Goal: Information Seeking & Learning: Learn about a topic

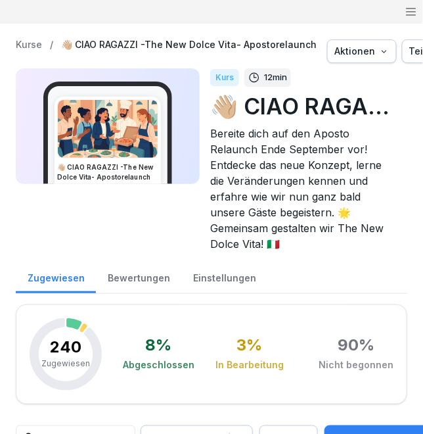
scroll to position [3363, 0]
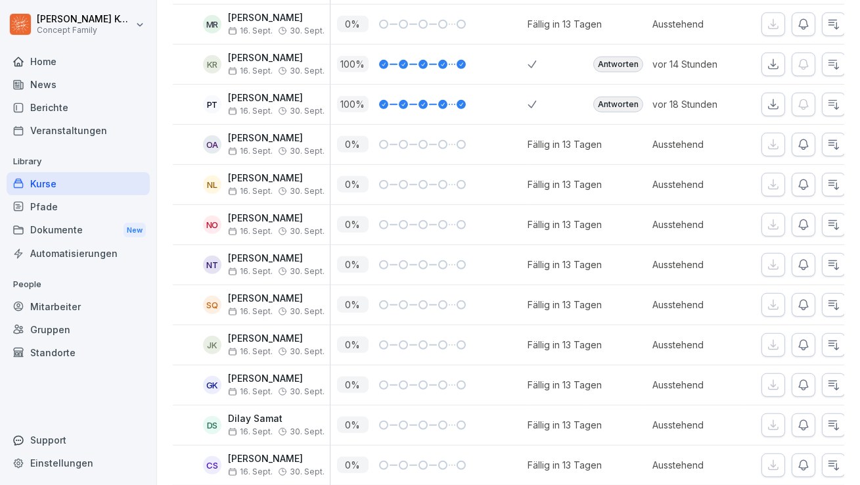
scroll to position [1761, 0]
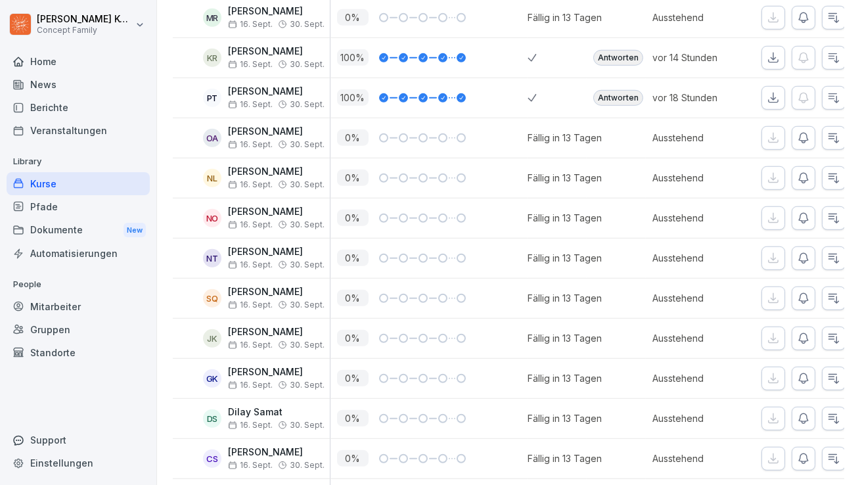
click at [422, 58] on div "Antworten" at bounding box center [618, 58] width 50 height 16
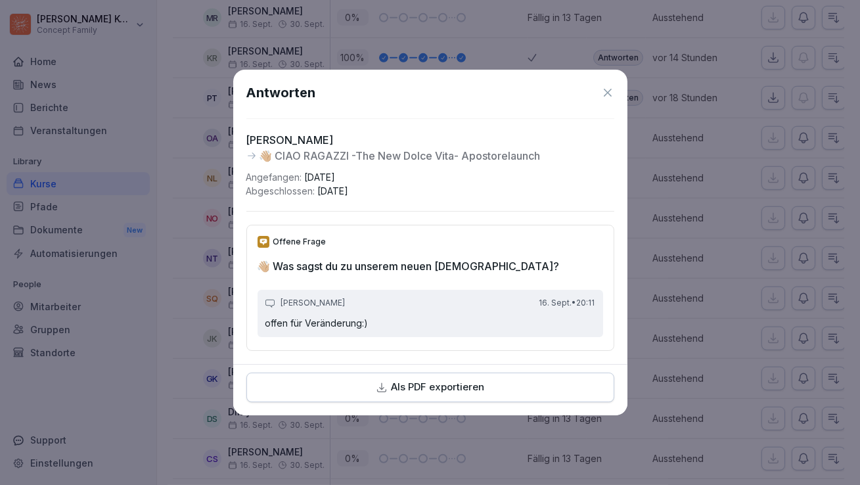
click at [422, 92] on icon at bounding box center [608, 93] width 8 height 8
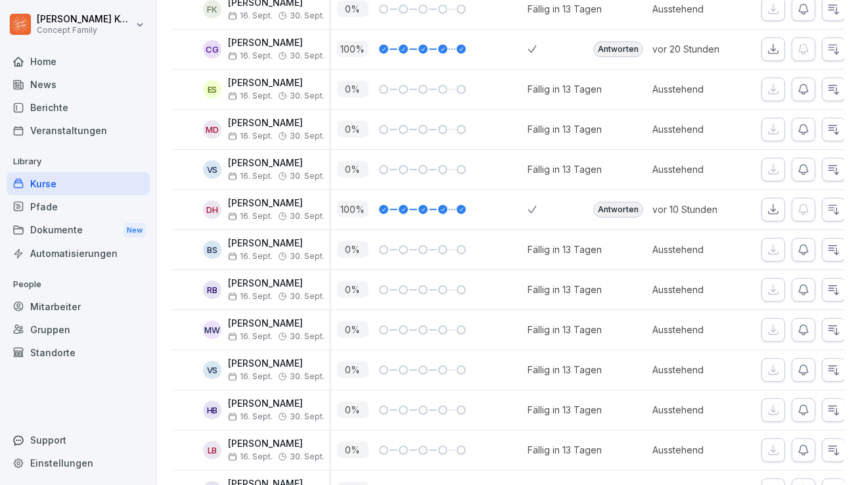
scroll to position [3546, 0]
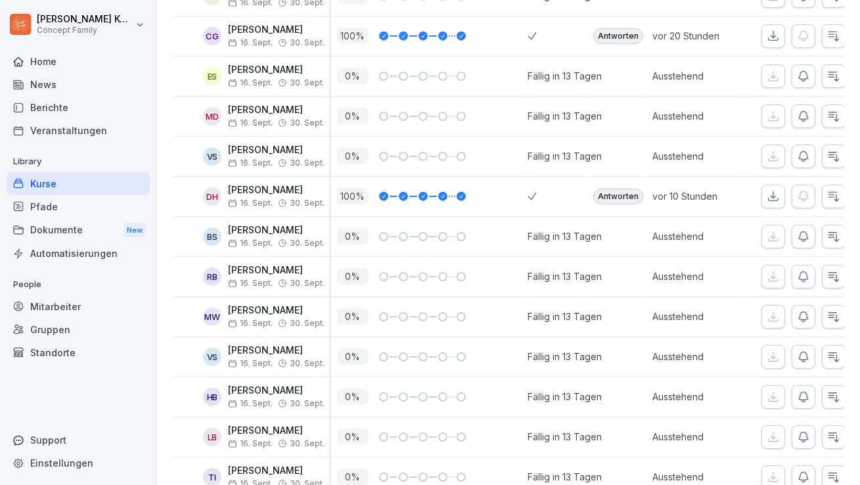
click at [422, 189] on div "Antworten" at bounding box center [618, 197] width 50 height 16
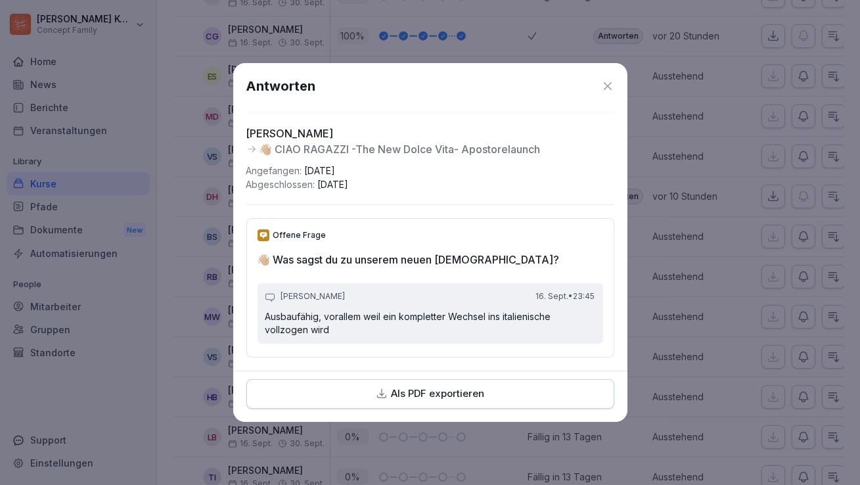
click at [422, 88] on icon at bounding box center [607, 85] width 13 height 13
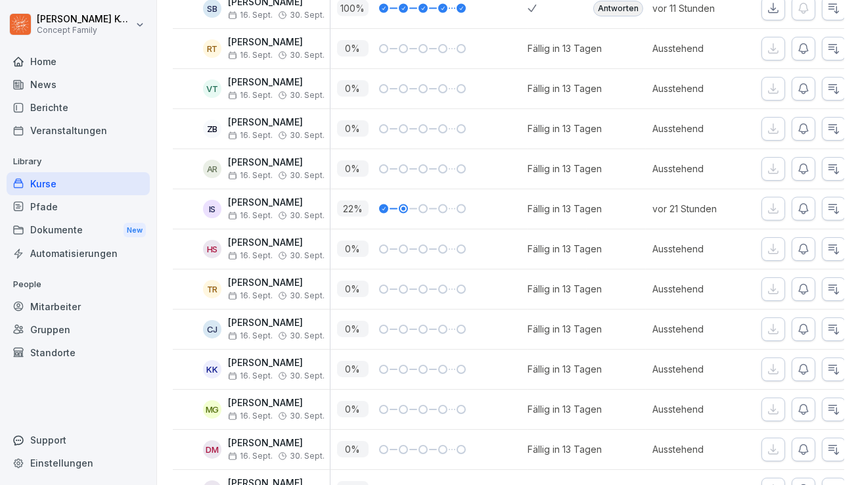
scroll to position [4592, 0]
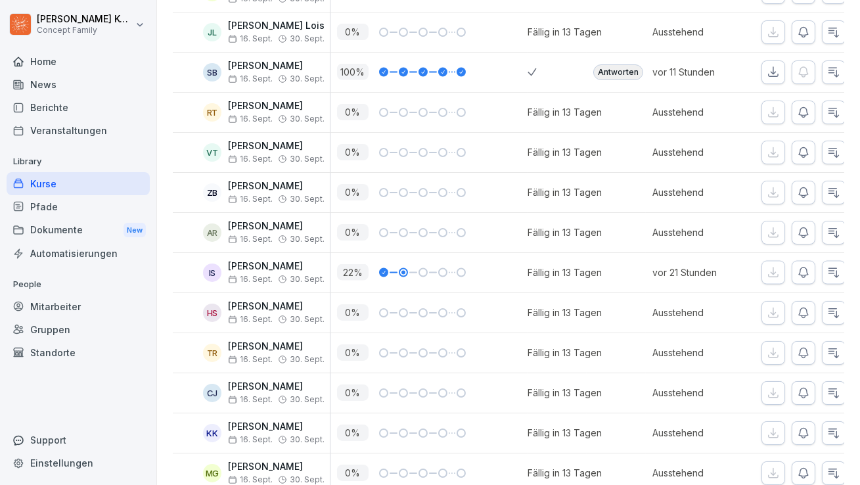
click at [422, 64] on div "Antworten" at bounding box center [618, 72] width 50 height 16
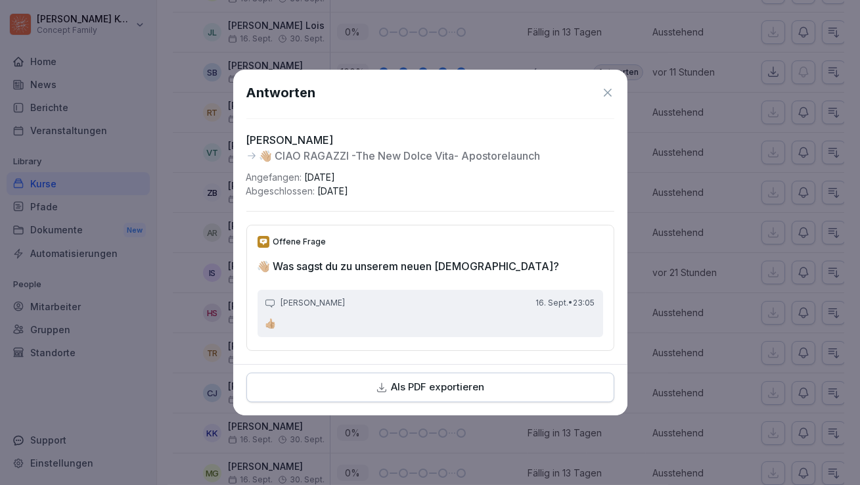
click at [422, 95] on icon at bounding box center [608, 93] width 8 height 8
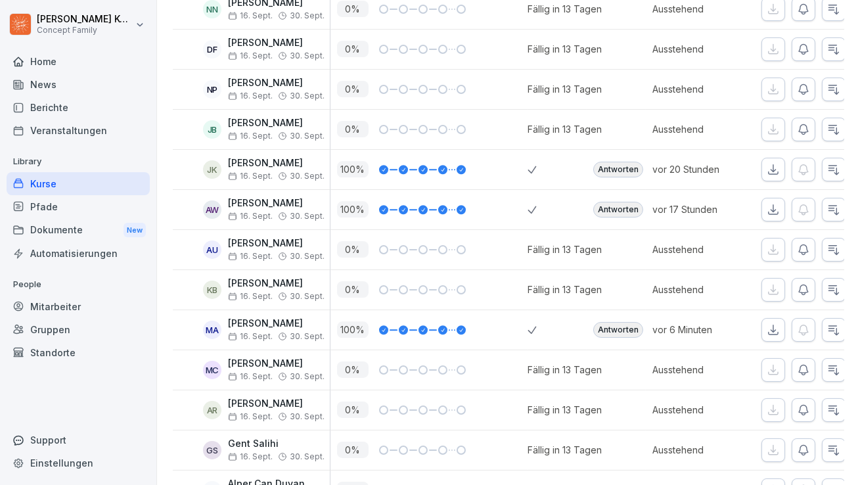
scroll to position [6715, 0]
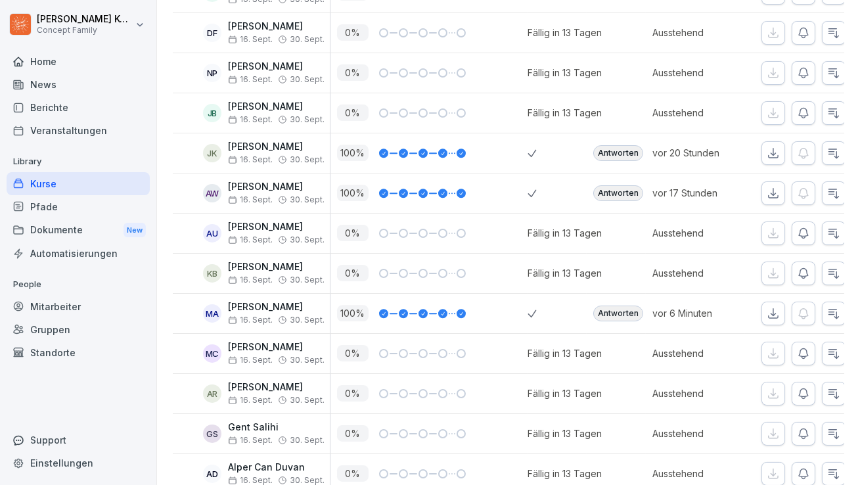
click at [422, 306] on div "Antworten" at bounding box center [618, 314] width 50 height 16
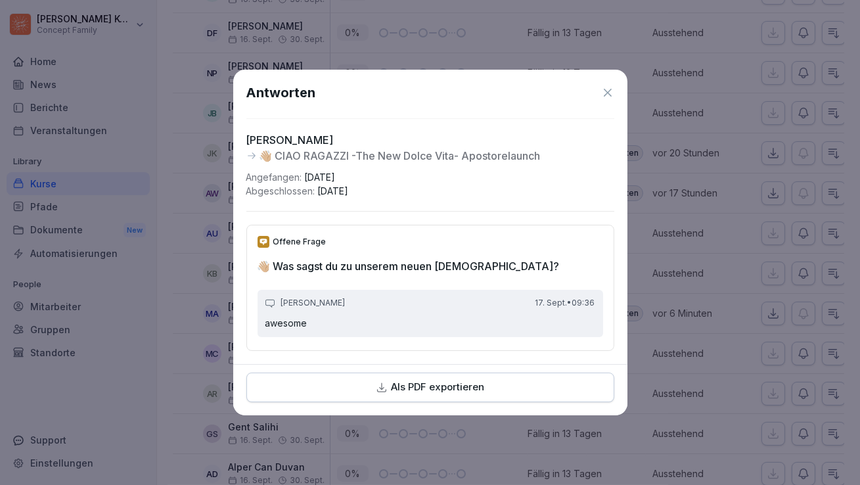
click at [422, 93] on icon at bounding box center [607, 92] width 13 height 13
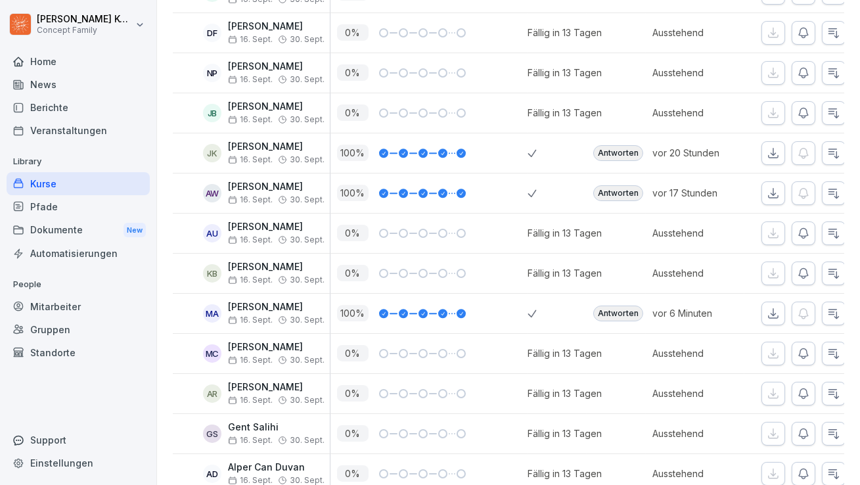
click at [422, 185] on div "Antworten" at bounding box center [618, 193] width 50 height 16
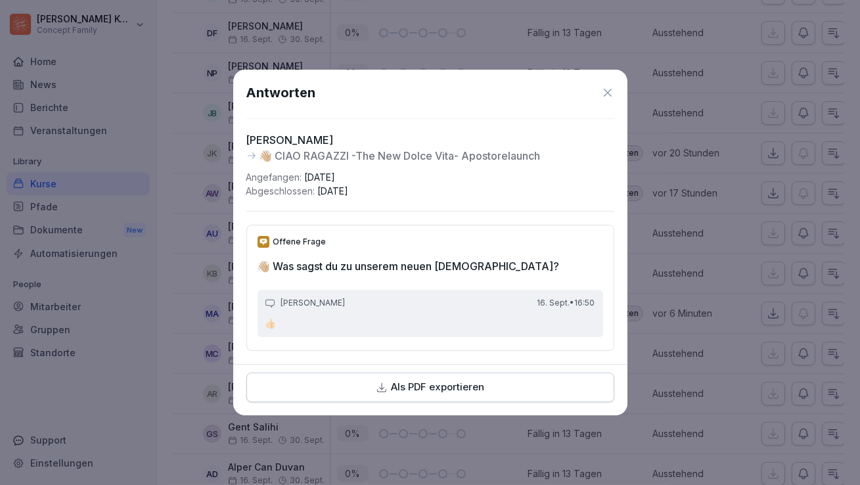
click at [422, 95] on icon at bounding box center [607, 92] width 13 height 13
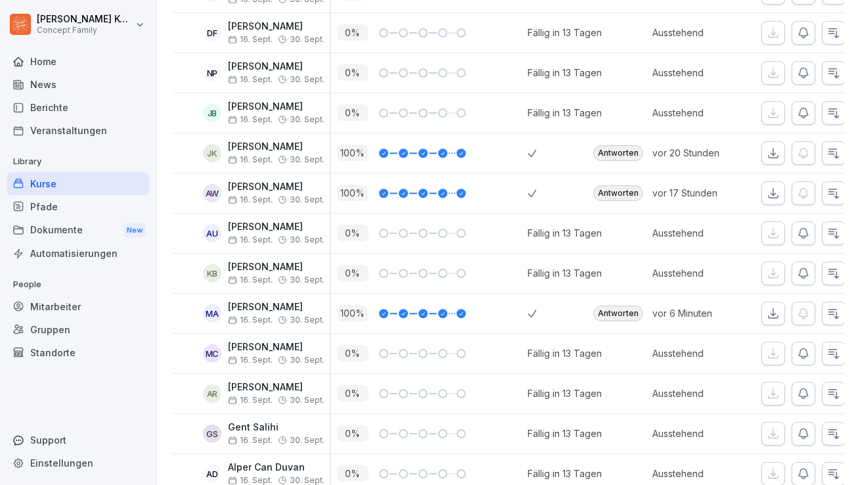
click at [422, 148] on div "Antworten" at bounding box center [618, 153] width 50 height 16
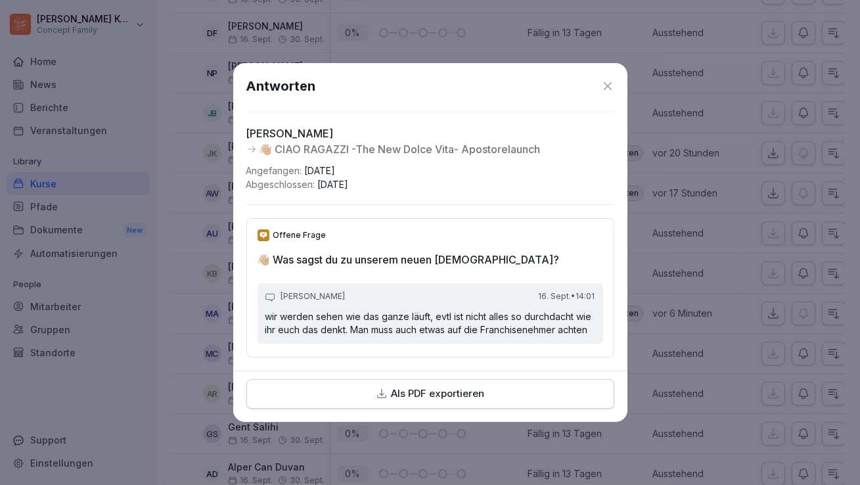
click at [422, 79] on icon at bounding box center [607, 85] width 13 height 13
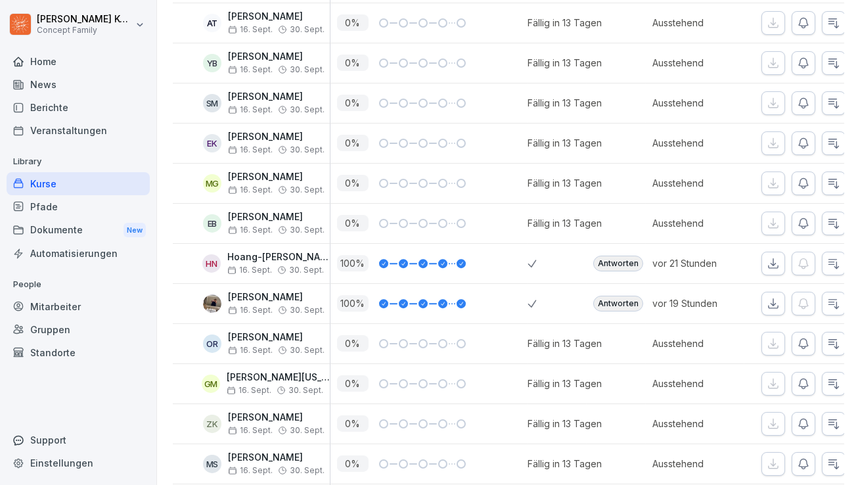
scroll to position [8092, 0]
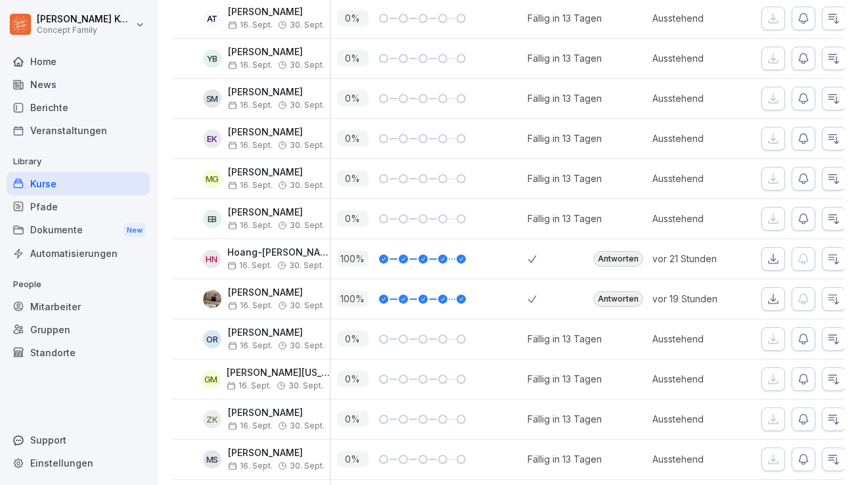
click at [422, 291] on div "Antworten" at bounding box center [618, 299] width 50 height 16
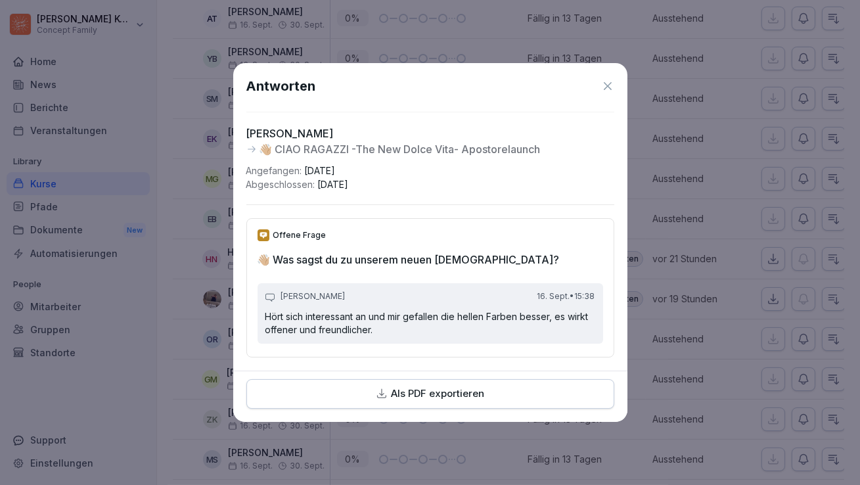
click at [422, 88] on icon at bounding box center [608, 86] width 8 height 8
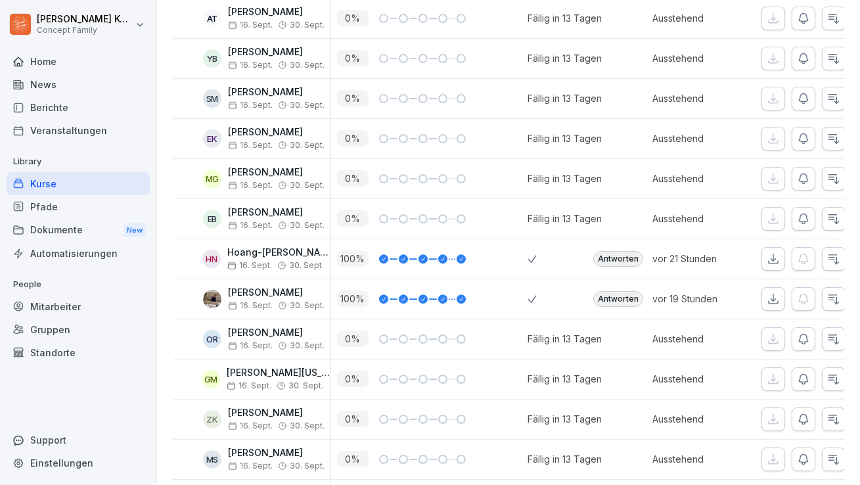
click at [422, 251] on div "Antworten" at bounding box center [618, 259] width 50 height 16
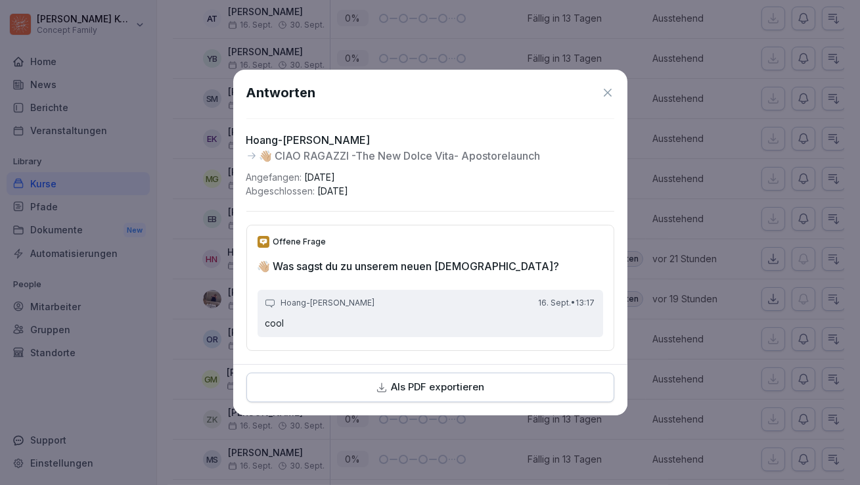
click at [422, 90] on icon at bounding box center [607, 92] width 13 height 13
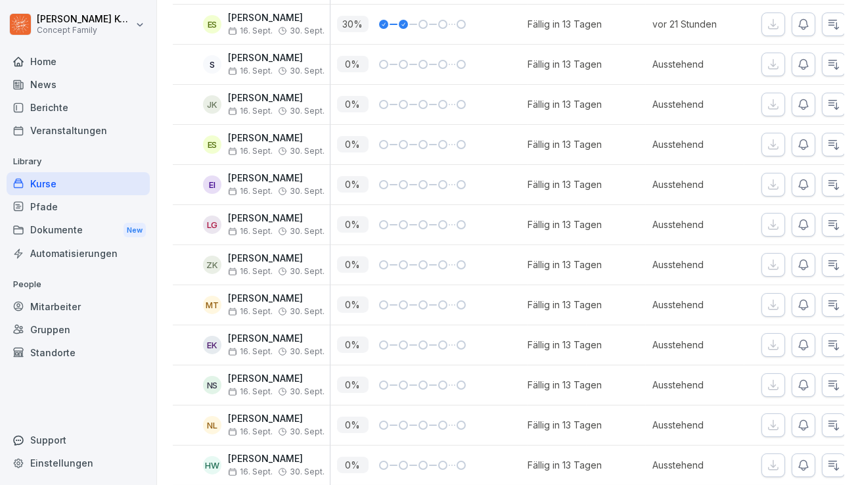
click at [63, 174] on div "Kurse" at bounding box center [78, 183] width 143 height 23
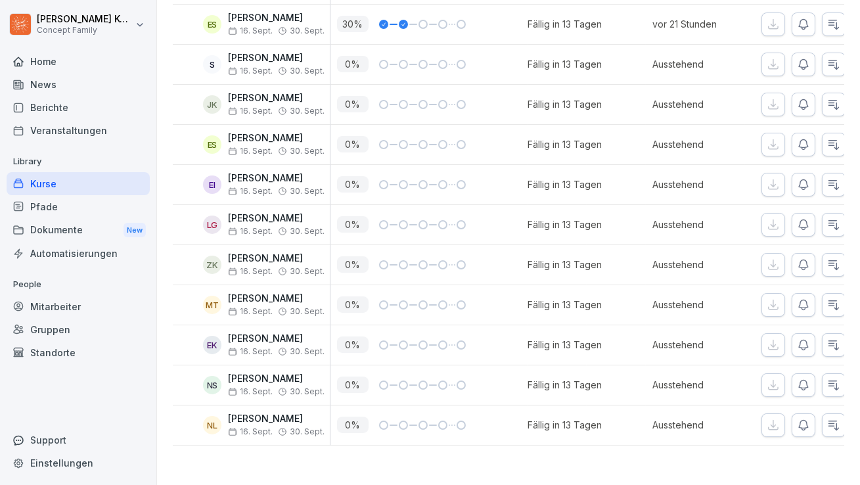
click at [51, 181] on div "Kurse" at bounding box center [78, 183] width 143 height 23
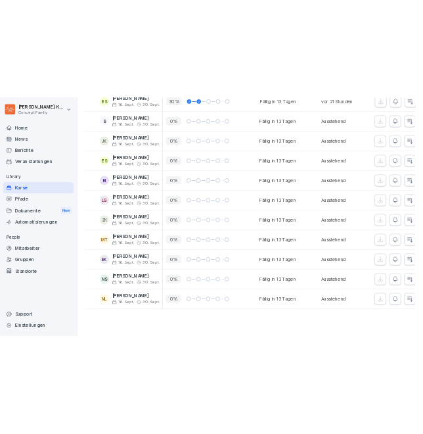
scroll to position [9581, 0]
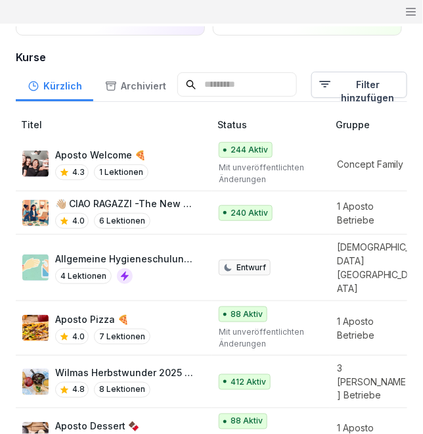
scroll to position [145, 0]
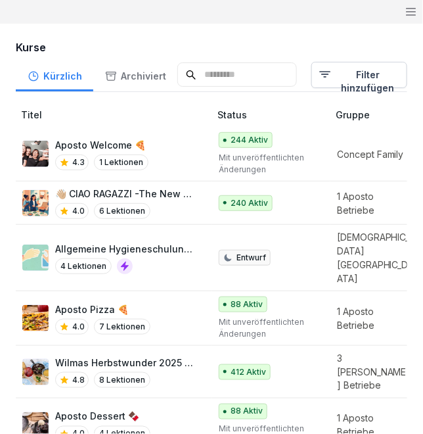
click at [160, 372] on div "4.8 8 Lektionen" at bounding box center [125, 380] width 141 height 16
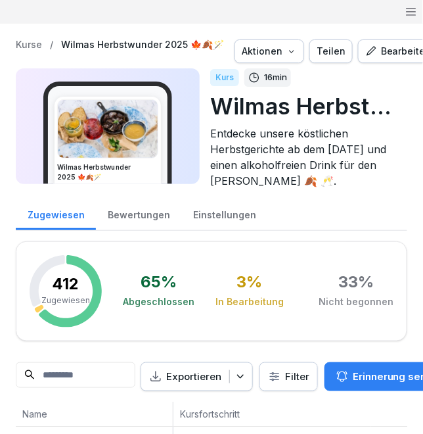
click at [200, 211] on div "Einstellungen" at bounding box center [224, 213] width 86 height 34
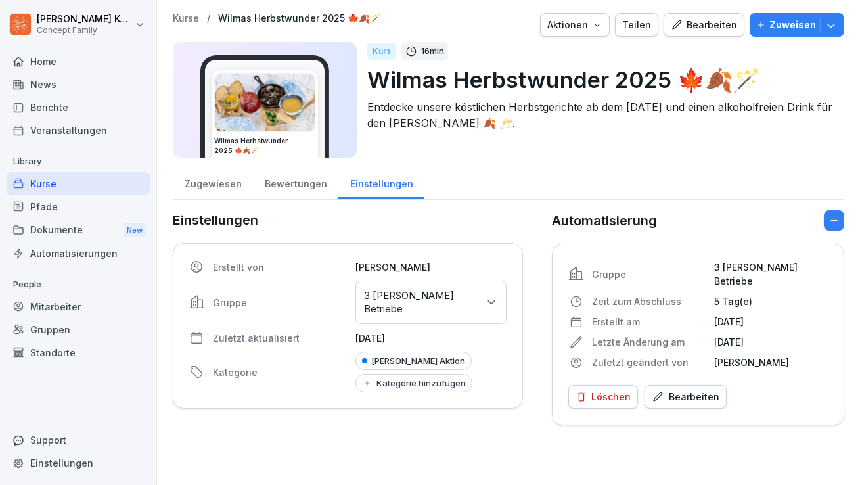
click at [295, 187] on div "Bewertungen" at bounding box center [295, 183] width 85 height 34
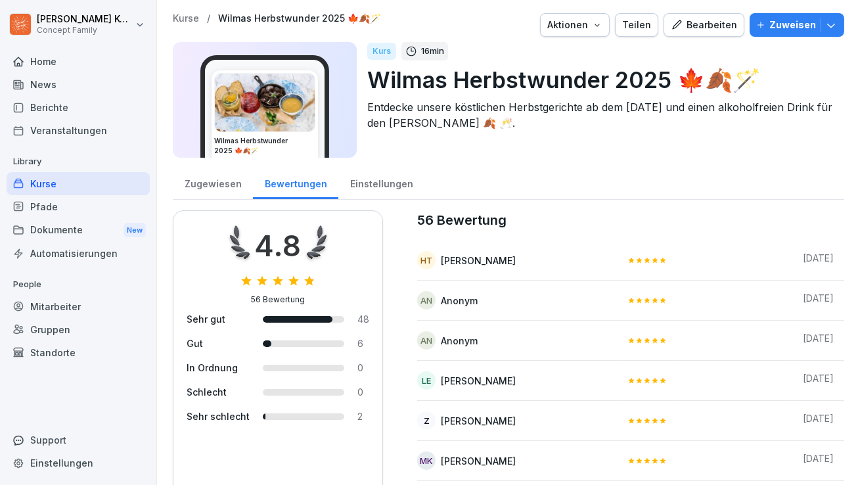
click at [59, 175] on div "Kurse" at bounding box center [78, 183] width 143 height 23
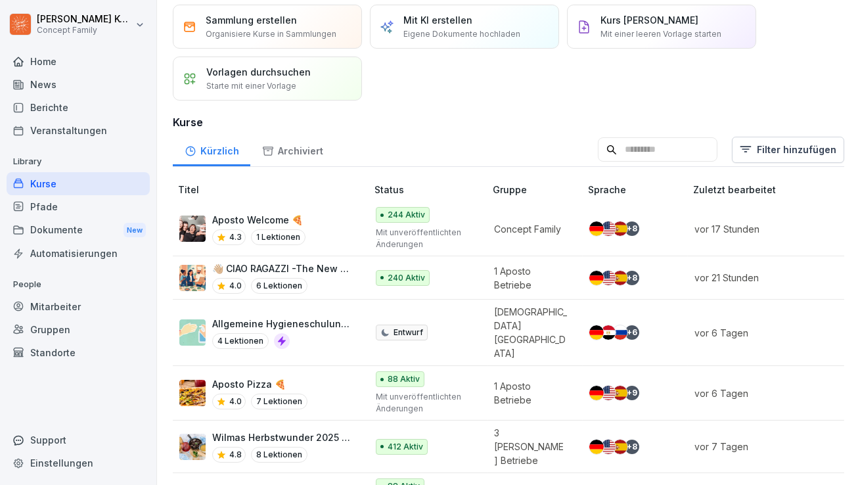
scroll to position [64, 0]
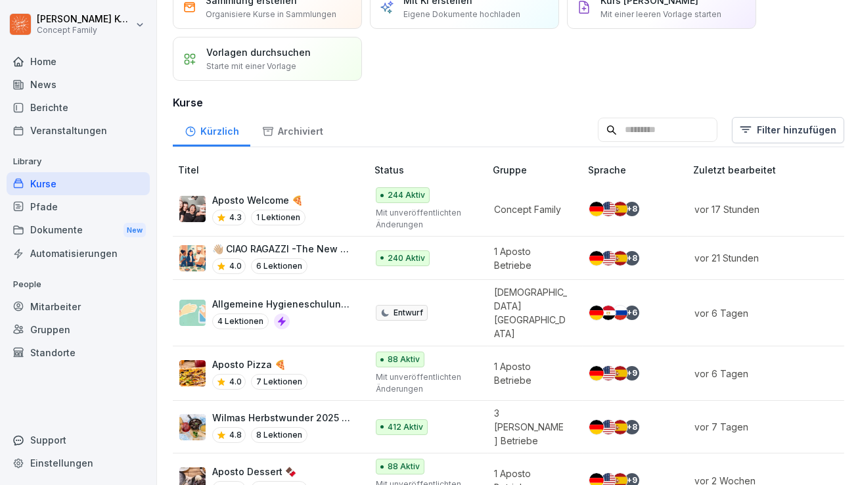
click at [300, 427] on p "8 Lektionen" at bounding box center [279, 435] width 57 height 16
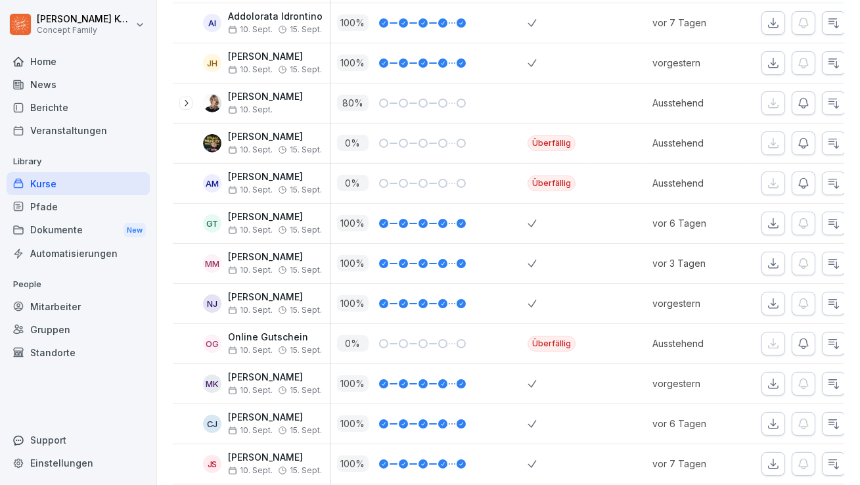
scroll to position [631, 0]
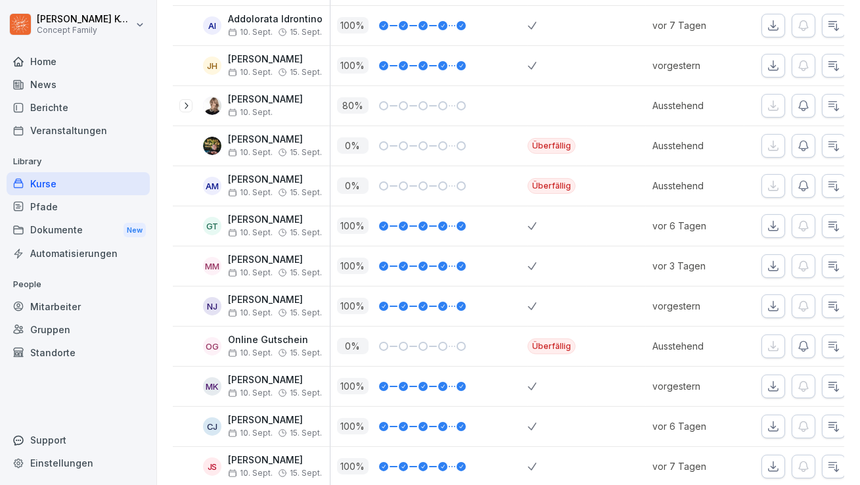
click at [59, 189] on div "Kurse" at bounding box center [78, 183] width 143 height 23
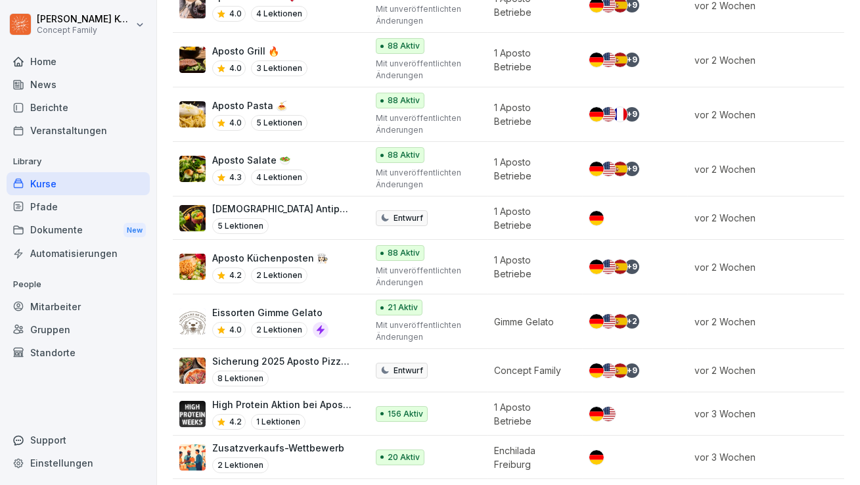
scroll to position [545, 0]
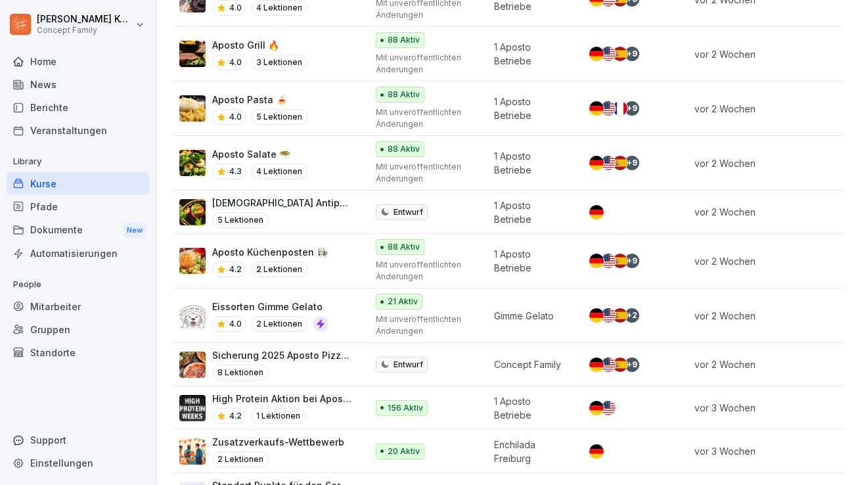
click at [301, 408] on p "1 Lektionen" at bounding box center [278, 416] width 55 height 16
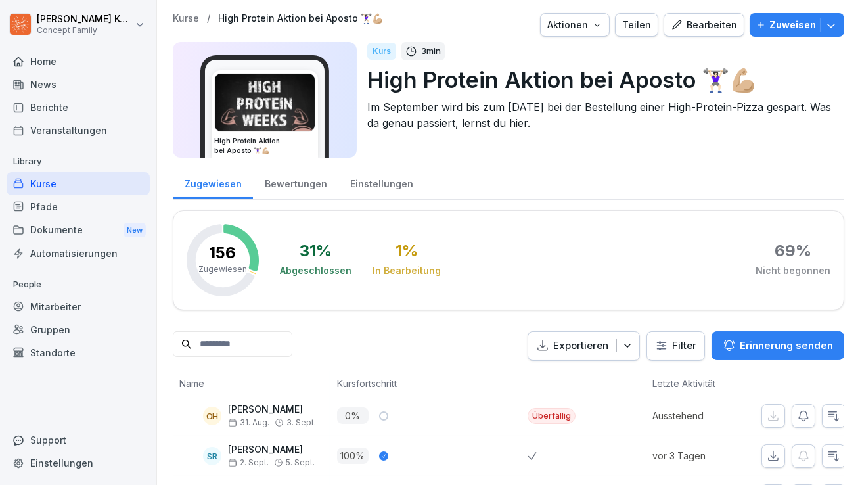
click at [277, 181] on div "Bewertungen" at bounding box center [295, 183] width 85 height 34
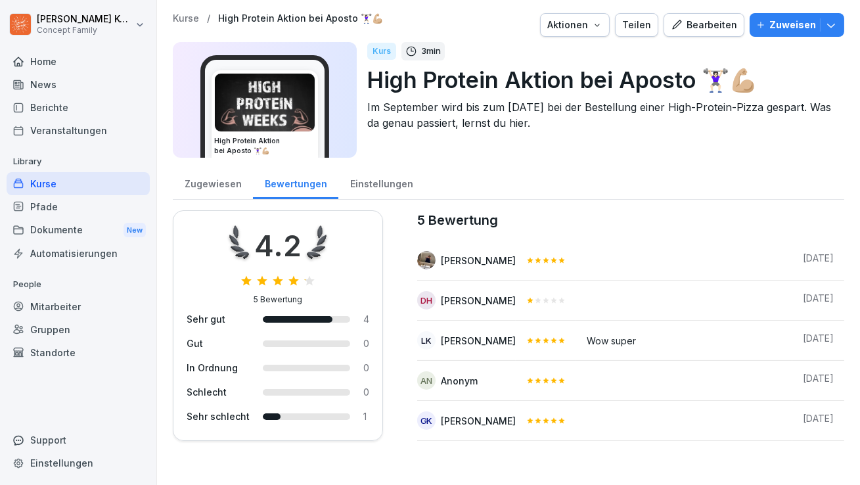
click at [85, 183] on div "Kurse" at bounding box center [78, 183] width 143 height 23
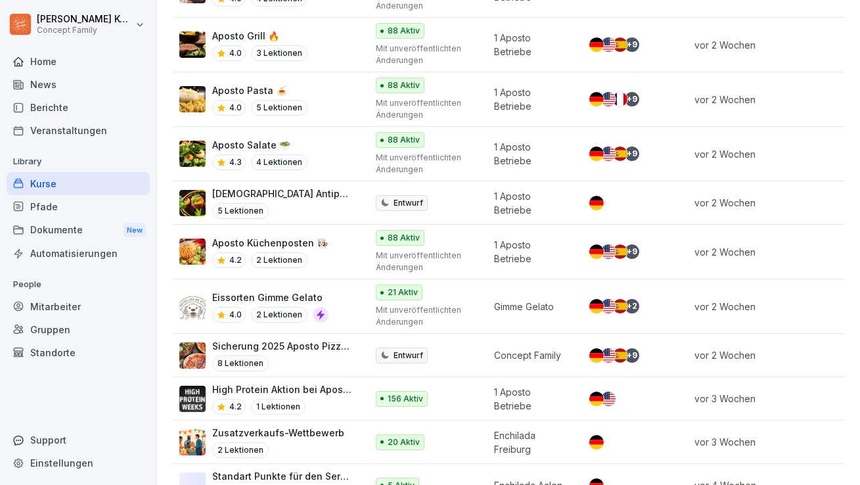
scroll to position [591, 0]
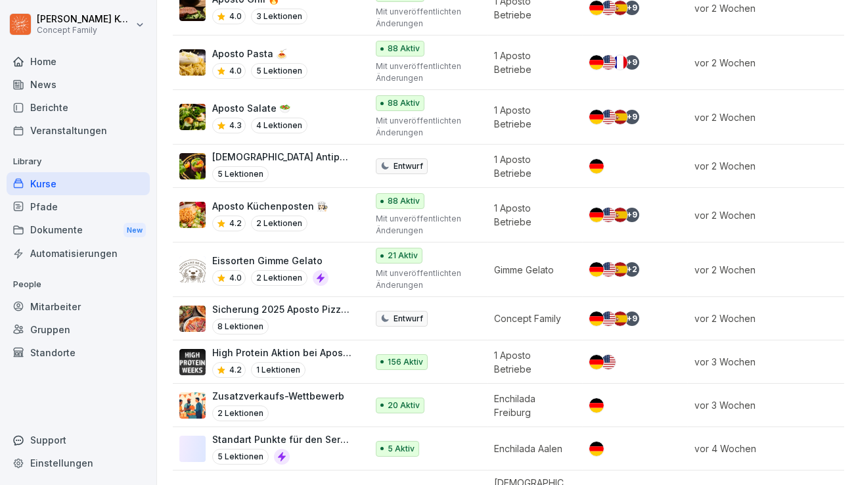
click at [44, 91] on div "News" at bounding box center [78, 84] width 143 height 23
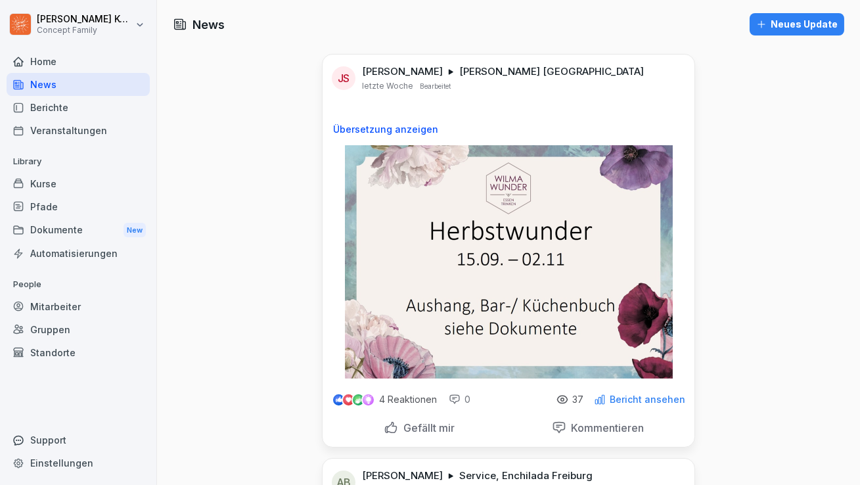
click at [41, 85] on div "News" at bounding box center [78, 84] width 143 height 23
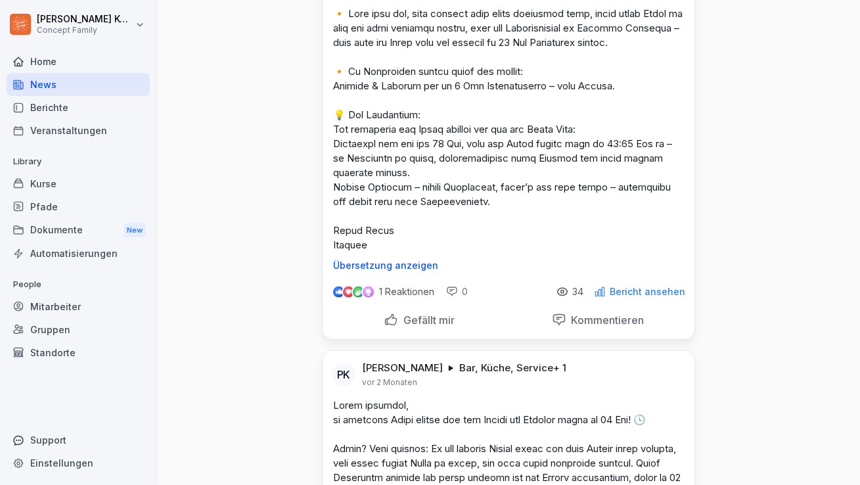
scroll to position [1999, 0]
